Goal: Information Seeking & Learning: Learn about a topic

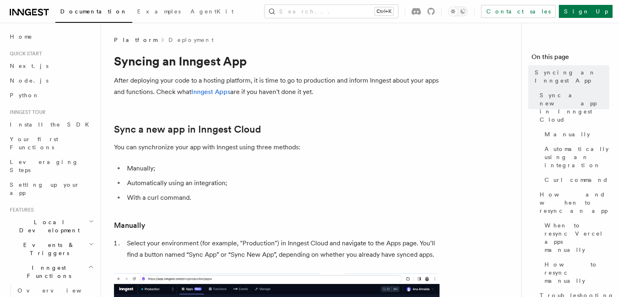
drag, startPoint x: 112, startPoint y: 48, endPoint x: 0, endPoint y: -35, distance: 139.3
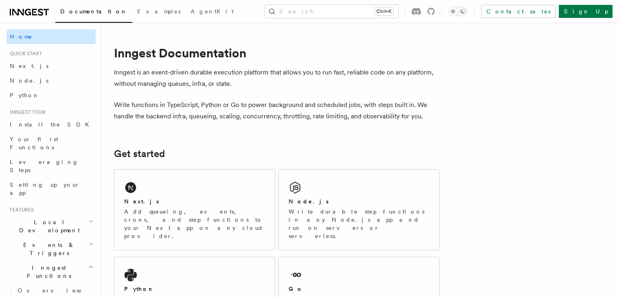
click at [24, 30] on link "Home" at bounding box center [51, 36] width 89 height 15
click at [39, 53] on span "Quick start" at bounding box center [24, 53] width 35 height 7
click at [29, 59] on link "Next.js" at bounding box center [51, 66] width 89 height 15
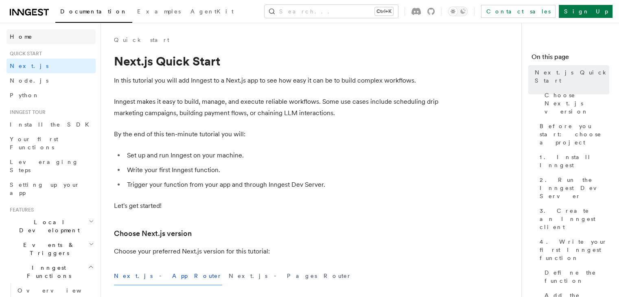
click at [48, 40] on link "Home" at bounding box center [51, 36] width 89 height 15
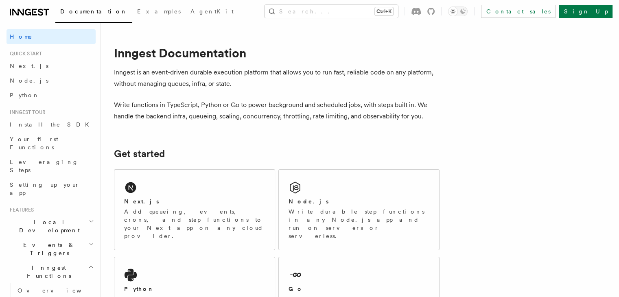
click at [77, 12] on span "Documentation" at bounding box center [93, 11] width 67 height 7
click at [132, 15] on link "Examples" at bounding box center [158, 12] width 53 height 20
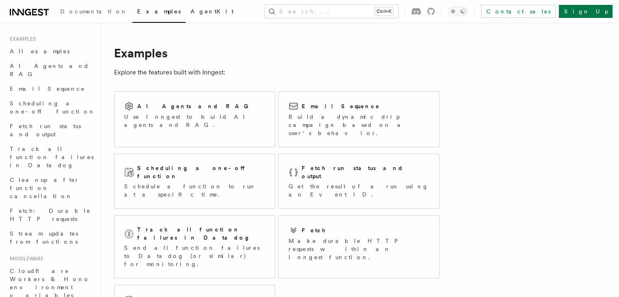
click at [190, 9] on span "AgentKit" at bounding box center [211, 11] width 43 height 7
